Goal: Task Accomplishment & Management: Manage account settings

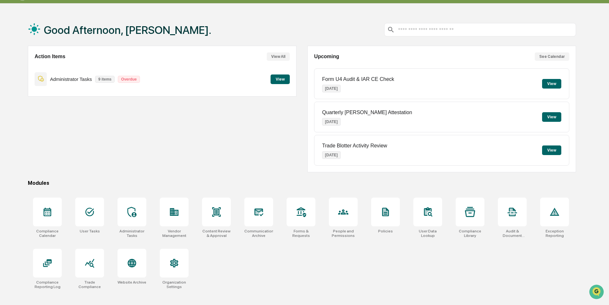
scroll to position [30, 0]
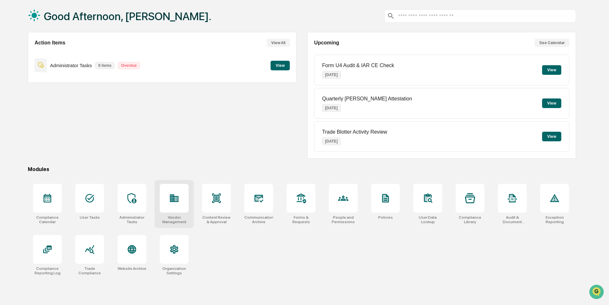
click at [176, 193] on div at bounding box center [174, 198] width 29 height 29
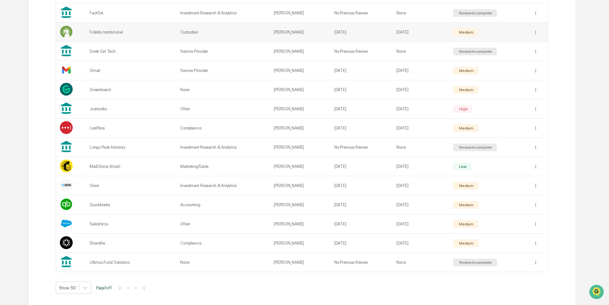
scroll to position [310, 0]
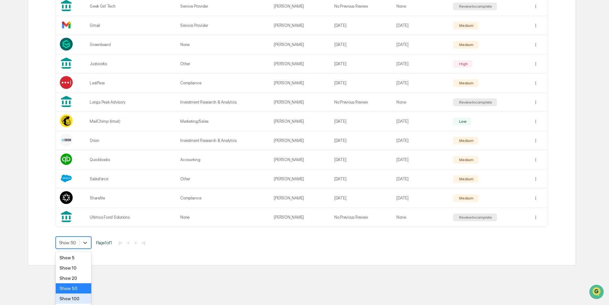
click at [70, 297] on div "Show 100" at bounding box center [74, 299] width 36 height 10
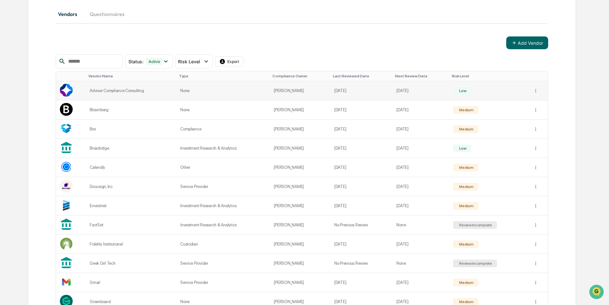
scroll to position [0, 0]
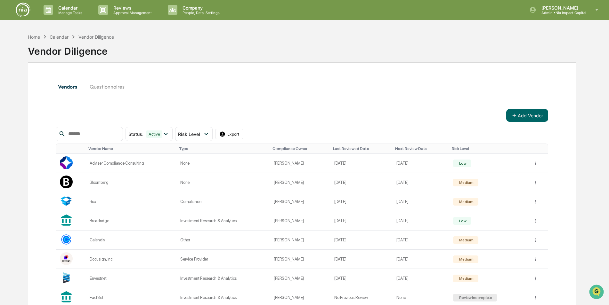
click at [24, 14] on img at bounding box center [22, 9] width 15 height 15
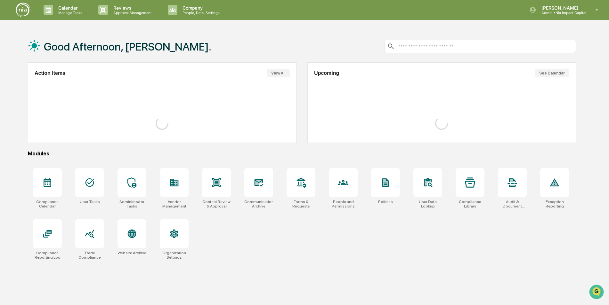
click at [301, 43] on div "Good Afternoon, [PERSON_NAME]." at bounding box center [302, 46] width 548 height 32
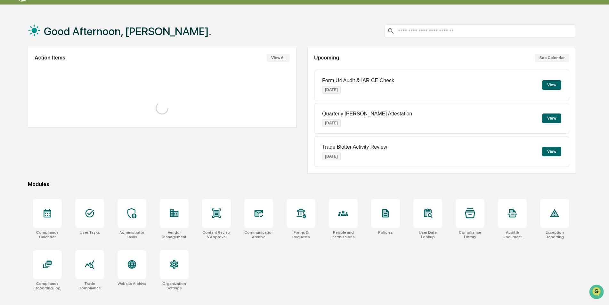
scroll to position [30, 0]
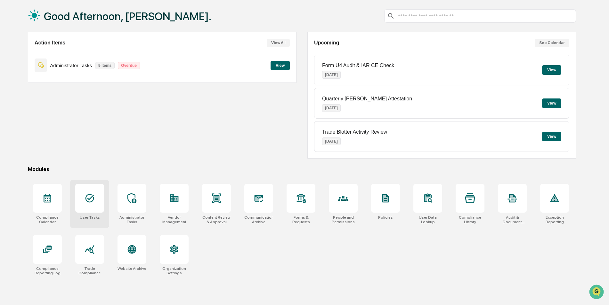
click at [100, 205] on div at bounding box center [89, 198] width 29 height 29
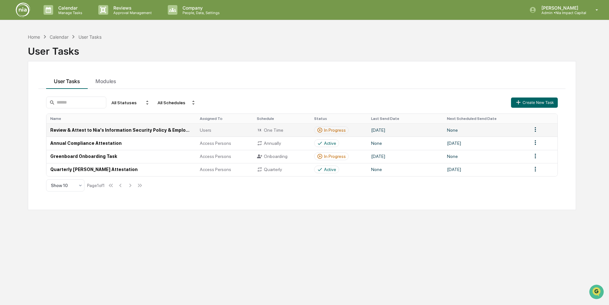
click at [338, 133] on div "In Progress" at bounding box center [331, 130] width 29 height 6
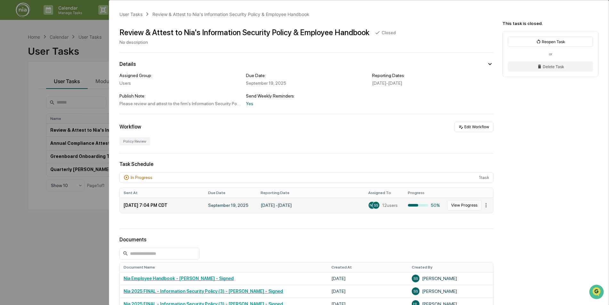
click at [452, 205] on button "View Progress" at bounding box center [464, 205] width 35 height 10
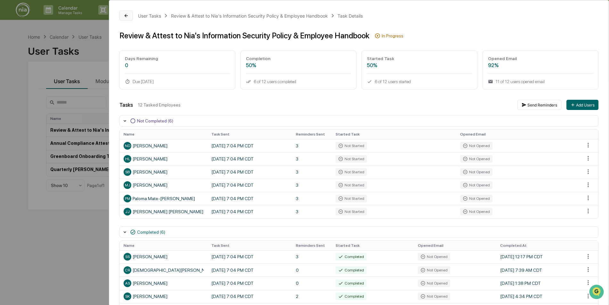
click at [128, 17] on icon at bounding box center [126, 15] width 5 height 5
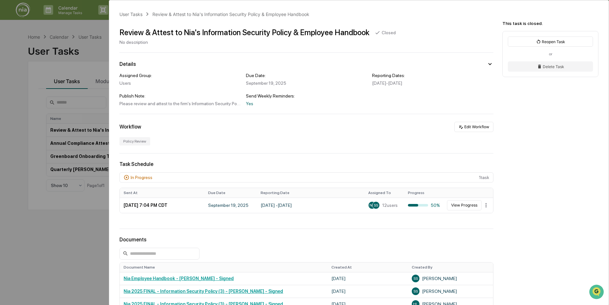
click at [95, 30] on div "User Tasks Review & Attest to Nia's Information Security Policy & Employee Hand…" at bounding box center [304, 152] width 609 height 305
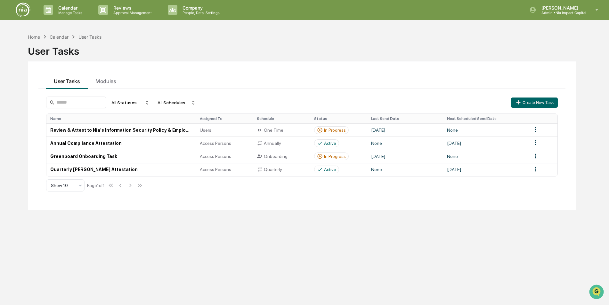
click at [199, 234] on div "Home Calendar User Tasks User Tasks User Tasks Modules All Statuses All Schedul…" at bounding box center [301, 182] width 567 height 305
click at [28, 12] on img at bounding box center [22, 9] width 15 height 15
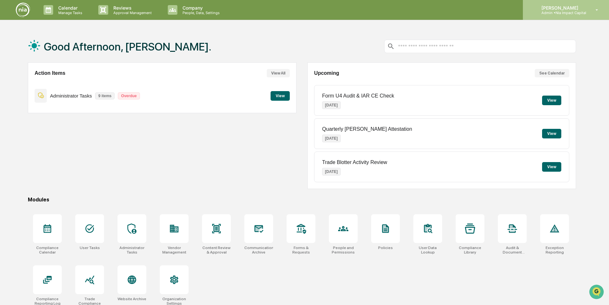
click at [547, 13] on p "Admin • Nia Impact Capital" at bounding box center [561, 13] width 50 height 4
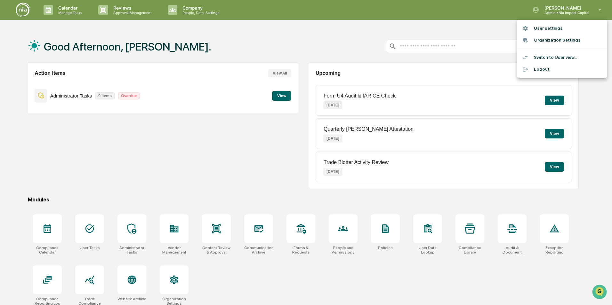
click at [203, 154] on div at bounding box center [306, 152] width 612 height 305
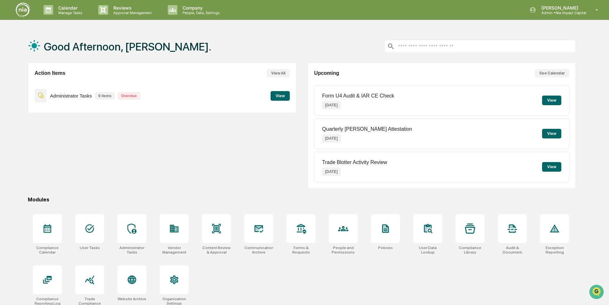
click at [279, 97] on button "View" at bounding box center [279, 96] width 19 height 10
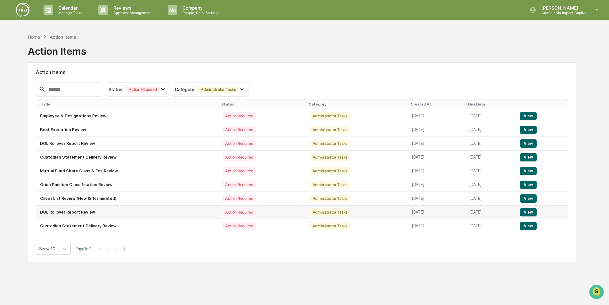
click at [528, 215] on button "View" at bounding box center [528, 212] width 16 height 8
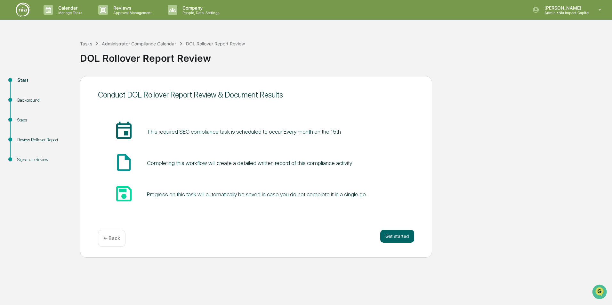
click at [469, 36] on div "Tasks Administrator Compliance Calendar DOL Rollover Report Review DOL Rollover…" at bounding box center [344, 53] width 529 height 46
click at [21, 10] on img at bounding box center [22, 9] width 15 height 15
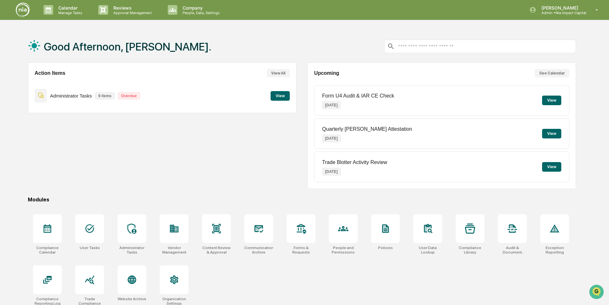
click at [175, 185] on div "Action Items View All Administrator Tasks 9 items Overdue View" at bounding box center [162, 125] width 269 height 127
